Goal: Task Accomplishment & Management: Manage account settings

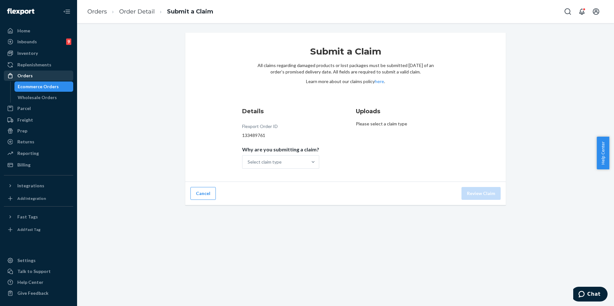
click at [42, 79] on div "Orders" at bounding box center [38, 75] width 68 height 9
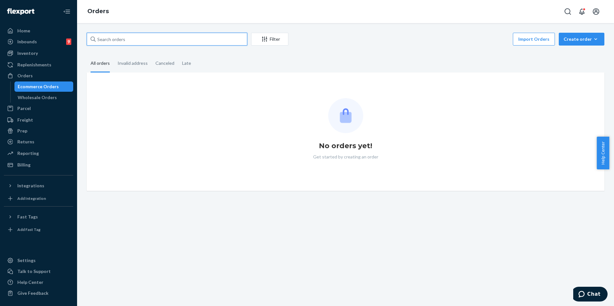
click at [205, 38] on input "text" at bounding box center [167, 39] width 161 height 13
paste input "254541859"
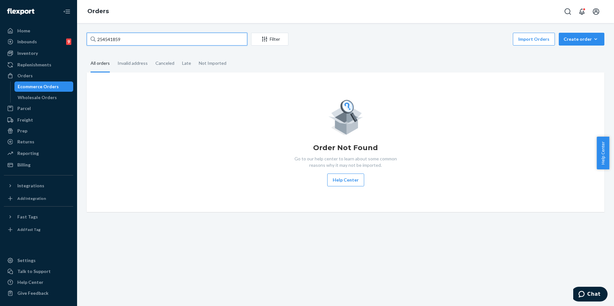
type input "254541859"
click at [37, 75] on div "Orders" at bounding box center [38, 75] width 68 height 9
click at [39, 75] on div "Orders" at bounding box center [38, 75] width 68 height 9
click at [132, 37] on input "254541859" at bounding box center [167, 39] width 161 height 13
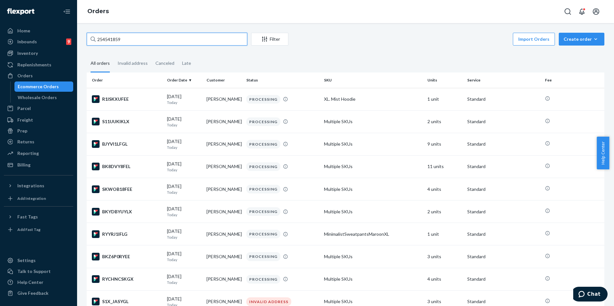
drag, startPoint x: 143, startPoint y: 40, endPoint x: 86, endPoint y: 41, distance: 56.2
click at [128, 45] on input "254541859" at bounding box center [167, 39] width 161 height 13
drag, startPoint x: 138, startPoint y: 39, endPoint x: 83, endPoint y: 39, distance: 55.2
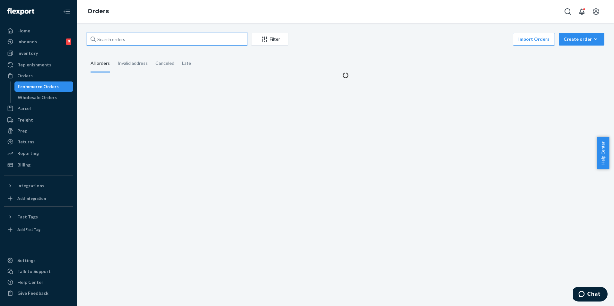
paste input "254541859"
type input "254541859"
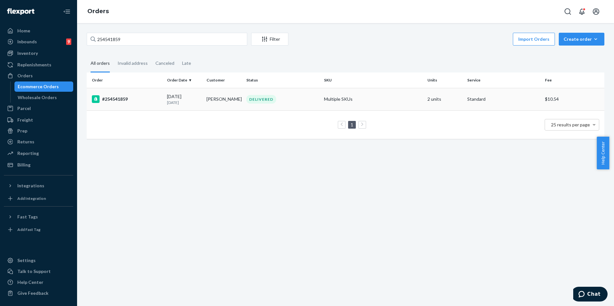
click at [304, 106] on td "DELIVERED" at bounding box center [283, 99] width 78 height 22
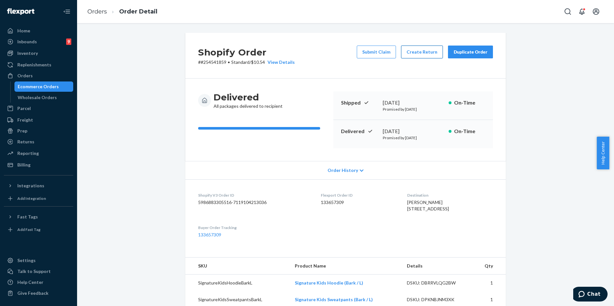
click at [415, 55] on button "Create Return" at bounding box center [422, 52] width 42 height 13
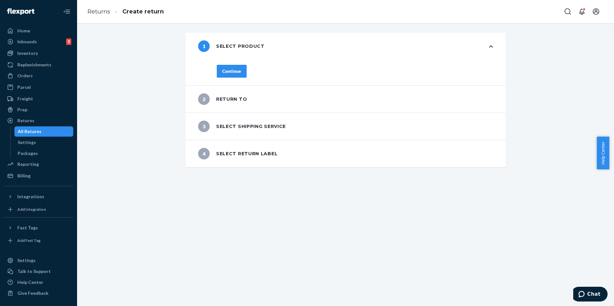
click at [234, 72] on div "Continue" at bounding box center [231, 71] width 19 height 6
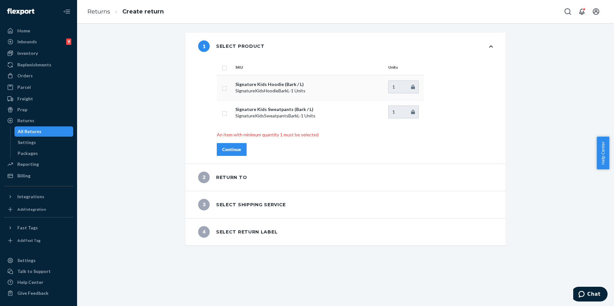
click at [225, 89] on td at bounding box center [225, 87] width 16 height 25
click at [222, 88] on input "checkbox" at bounding box center [224, 87] width 5 height 7
checkbox input "true"
click at [234, 150] on div "Continue" at bounding box center [231, 149] width 19 height 6
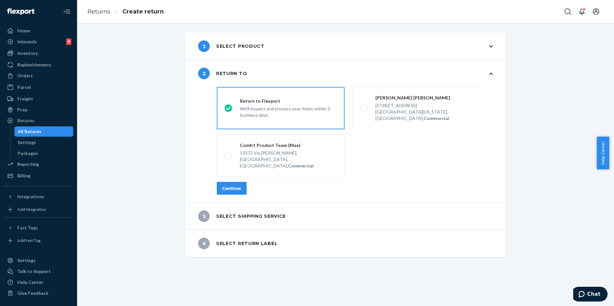
click at [233, 185] on div "Continue" at bounding box center [231, 188] width 19 height 6
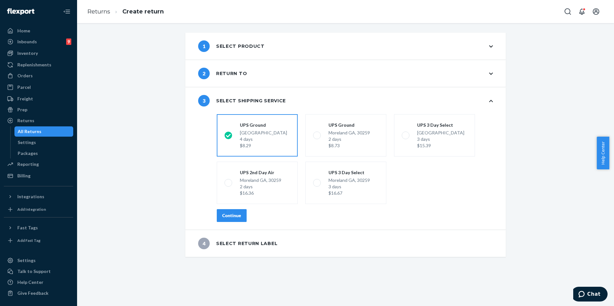
click at [238, 215] on div "Continue" at bounding box center [231, 216] width 19 height 6
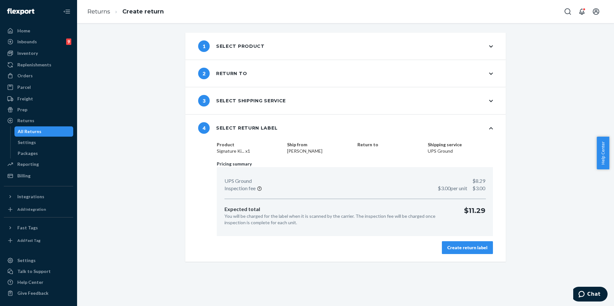
click at [490, 45] on icon at bounding box center [491, 46] width 4 height 4
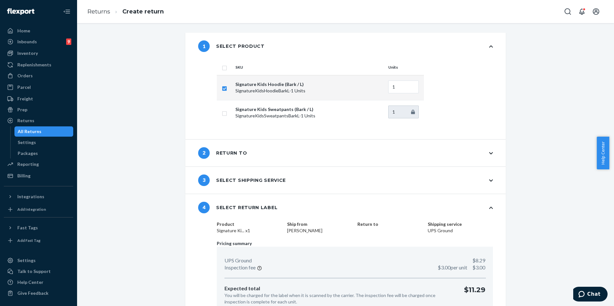
click at [495, 152] on div "2 Return to" at bounding box center [345, 153] width 321 height 27
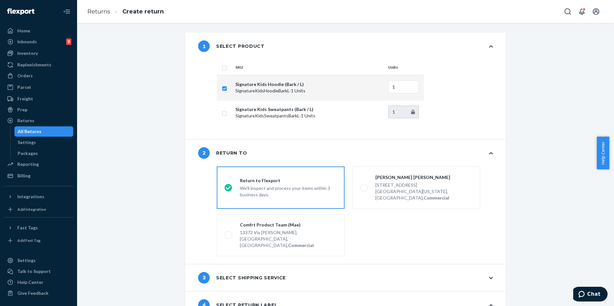
scroll to position [32, 0]
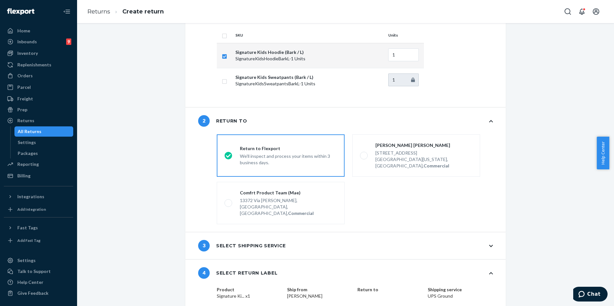
click at [489, 233] on div "3 Select shipping service" at bounding box center [345, 246] width 321 height 27
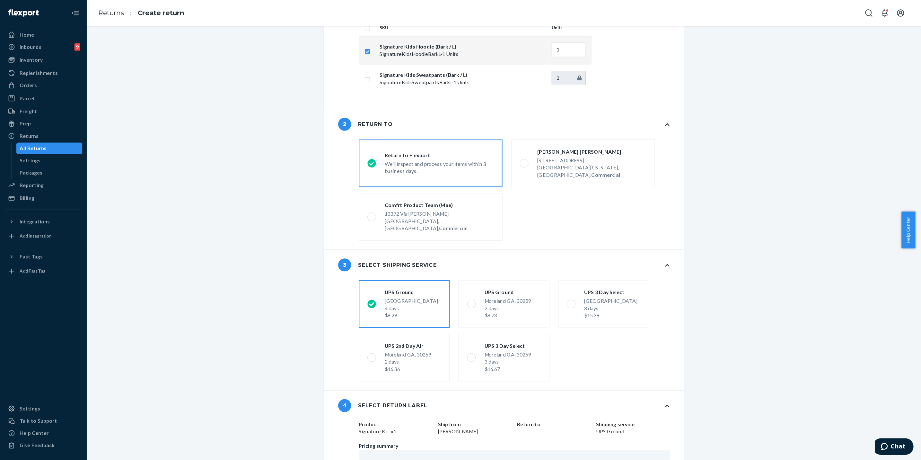
scroll to position [43, 0]
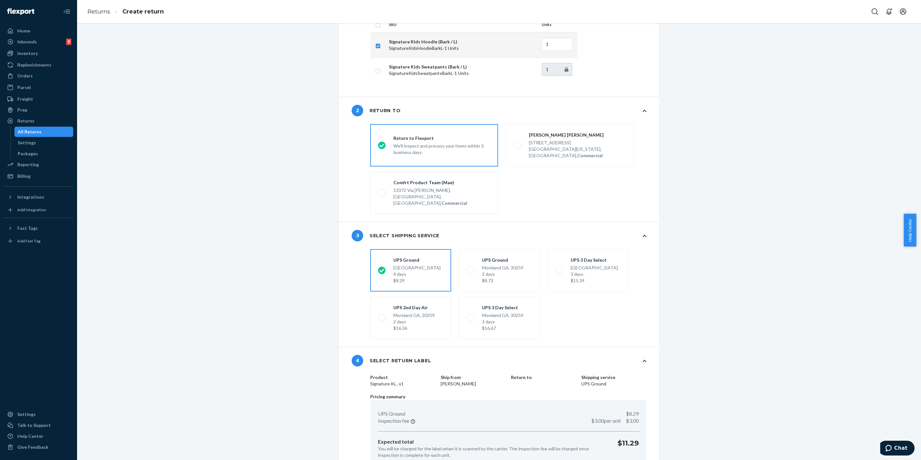
drag, startPoint x: 918, startPoint y: 220, endPoint x: 917, endPoint y: 206, distance: 13.8
click at [609, 206] on body "Home Inbounds 9 Shipping Plans Problems 9 Inventory Products Replenishments Ord…" at bounding box center [460, 230] width 921 height 460
click at [609, 201] on div "1 Select product SKU Units Signature Kids Hoodie (Bark / L) SignatureKidsHoodie…" at bounding box center [499, 242] width 834 height 504
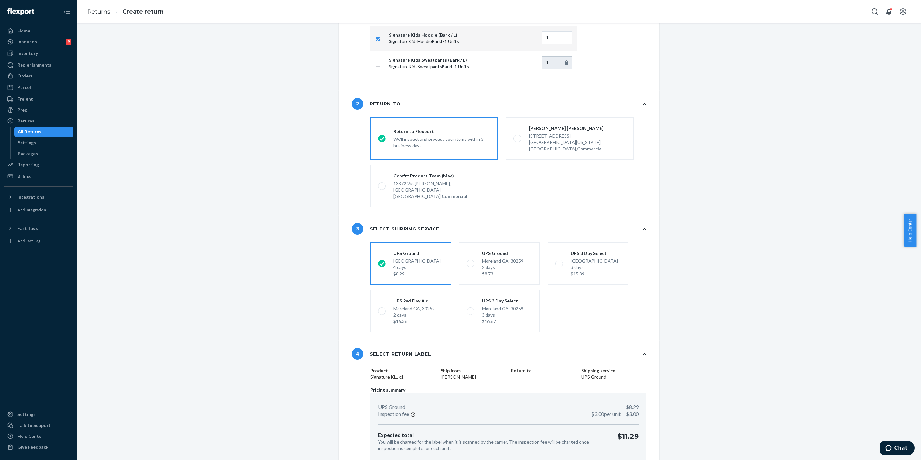
scroll to position [66, 0]
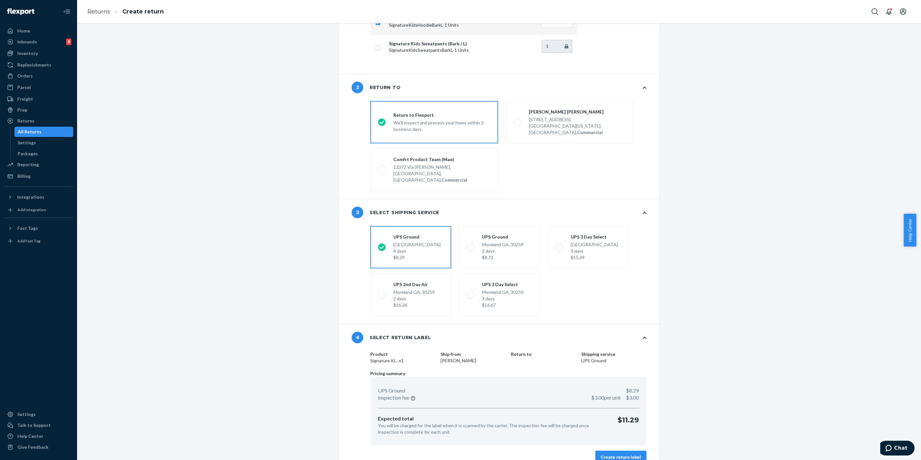
click at [609, 306] on div "Create return label" at bounding box center [621, 457] width 40 height 6
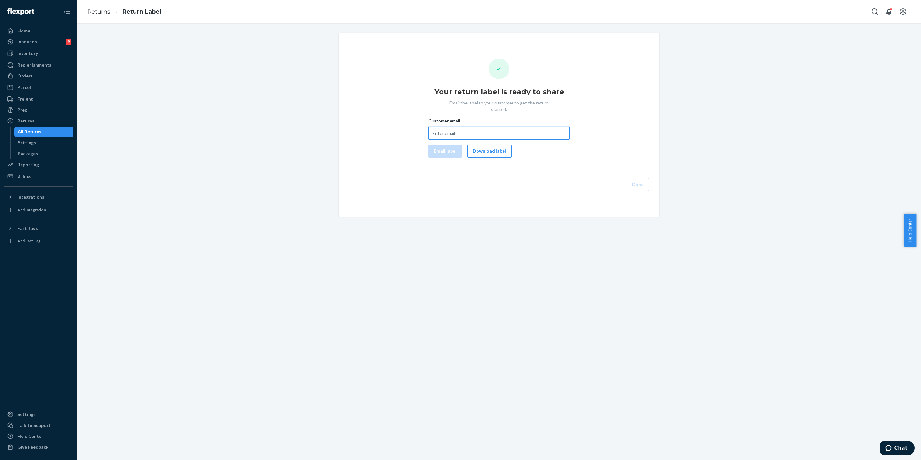
click at [489, 127] on input "Customer email" at bounding box center [498, 133] width 141 height 13
click at [481, 127] on input "Customer email" at bounding box center [498, 133] width 141 height 13
paste input "[EMAIL_ADDRESS][DOMAIN_NAME]"
type input "[EMAIL_ADDRESS][DOMAIN_NAME]"
click at [484, 145] on button "Download label" at bounding box center [489, 151] width 44 height 13
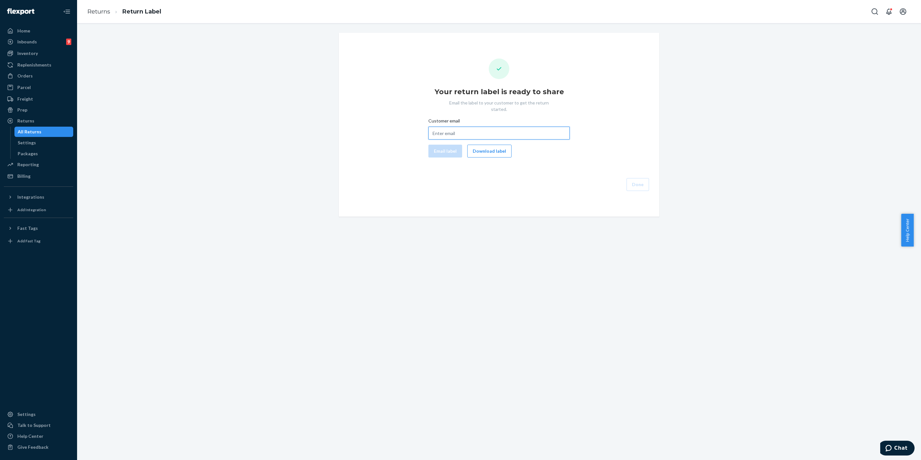
click at [486, 127] on input "Customer email" at bounding box center [498, 133] width 141 height 13
paste input "[EMAIL_ADDRESS][DOMAIN_NAME]"
type input "[EMAIL_ADDRESS][DOMAIN_NAME]"
click at [436, 145] on button "Email label" at bounding box center [445, 151] width 34 height 13
click at [483, 147] on button "Download label" at bounding box center [489, 151] width 44 height 13
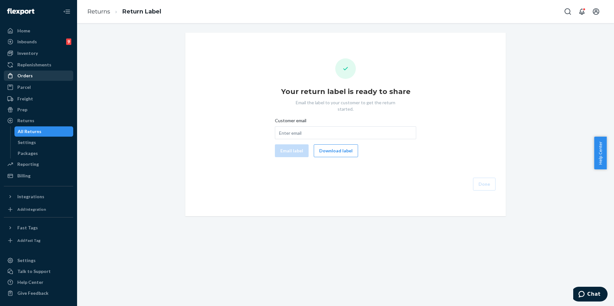
click at [40, 73] on div "Orders" at bounding box center [38, 75] width 68 height 9
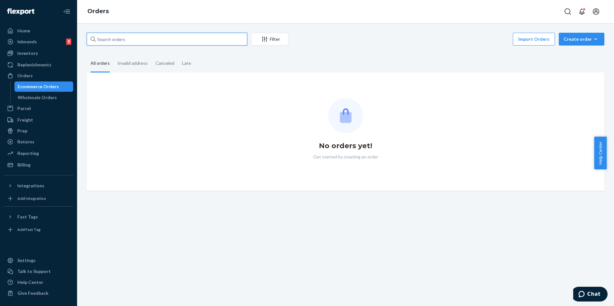
click at [178, 40] on input "text" at bounding box center [167, 39] width 161 height 13
paste input "254497921"
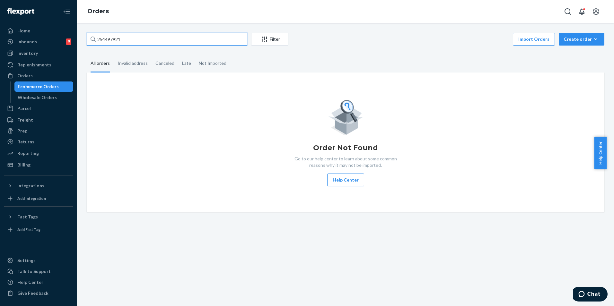
type input "254497921"
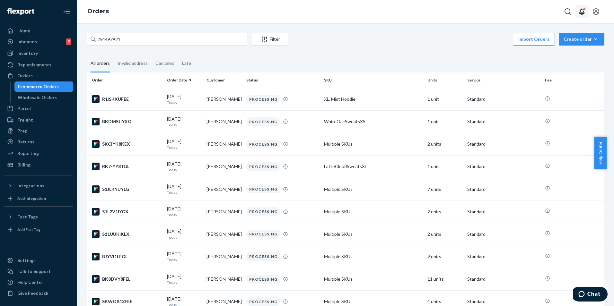
click at [585, 11] on icon "Open notifications" at bounding box center [582, 12] width 8 height 8
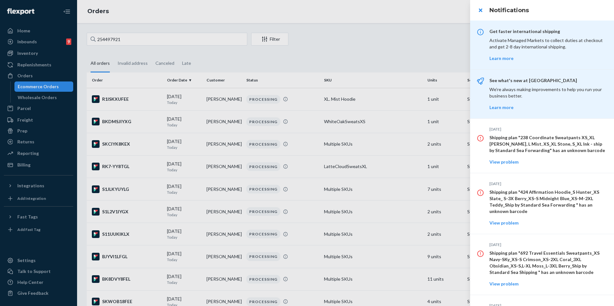
click at [427, 53] on div at bounding box center [307, 153] width 614 height 306
